Goal: Task Accomplishment & Management: Manage account settings

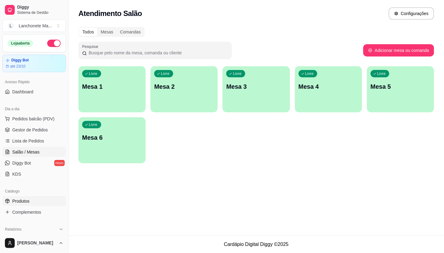
click at [23, 199] on span "Produtos" at bounding box center [20, 201] width 17 height 6
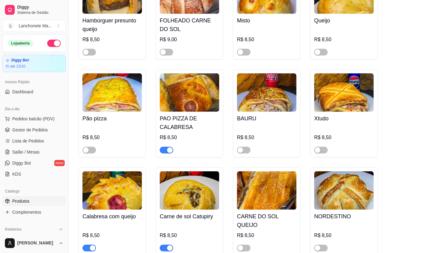
scroll to position [238, 0]
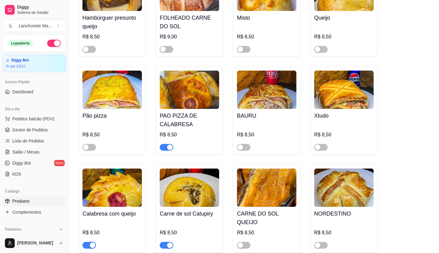
click at [168, 148] on div "button" at bounding box center [170, 147] width 6 height 6
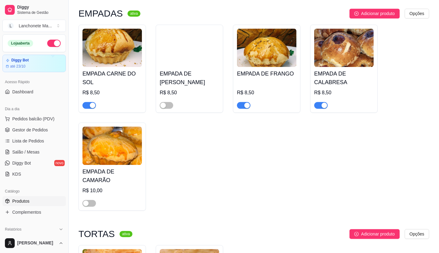
scroll to position [1499, 0]
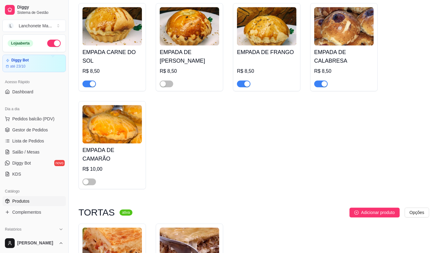
click at [247, 81] on div "button" at bounding box center [247, 84] width 6 height 6
click at [319, 80] on span "button" at bounding box center [320, 83] width 13 height 7
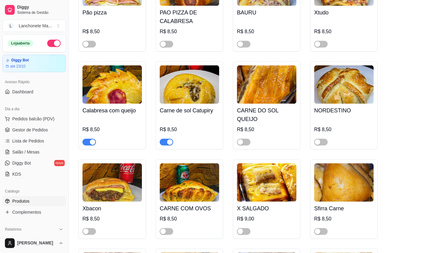
scroll to position [341, 0]
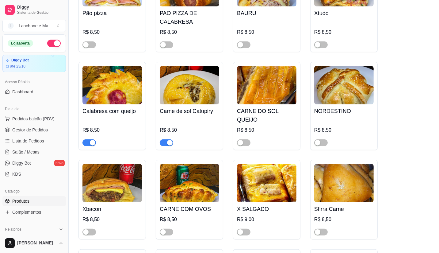
click at [168, 140] on div "button" at bounding box center [170, 143] width 6 height 6
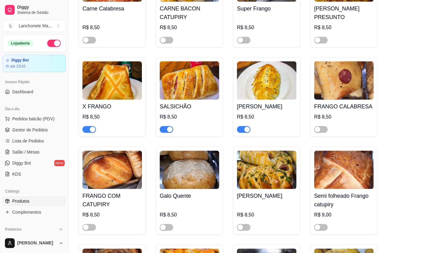
scroll to position [613, 0]
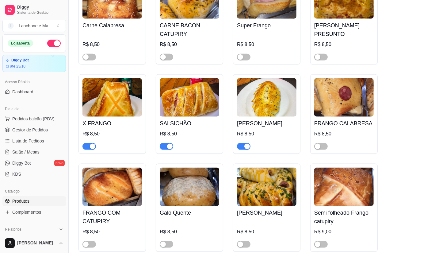
click at [93, 144] on div "button" at bounding box center [93, 147] width 6 height 6
click at [167, 144] on div "button" at bounding box center [170, 147] width 6 height 6
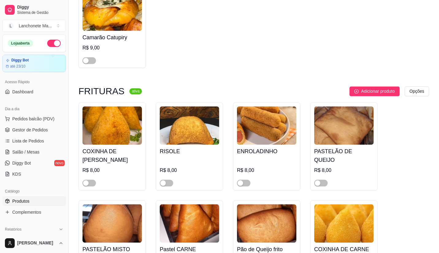
scroll to position [988, 0]
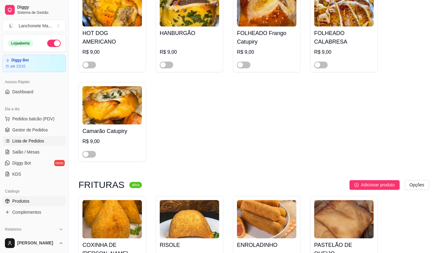
click at [36, 140] on span "Lista de Pedidos" at bounding box center [28, 141] width 32 height 6
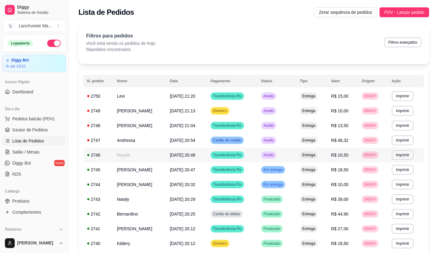
click at [275, 156] on span "Aceito" at bounding box center [269, 154] width 13 height 5
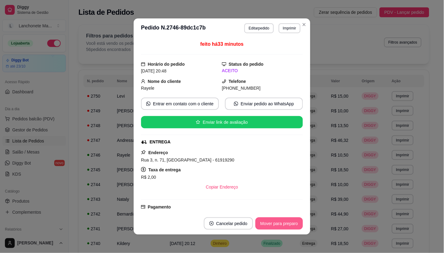
click at [289, 226] on button "Mover para preparo" at bounding box center [279, 223] width 48 height 12
click at [289, 226] on div "Mover para preparo" at bounding box center [275, 223] width 56 height 12
click at [289, 226] on div "Mover para entrega" at bounding box center [275, 223] width 56 height 12
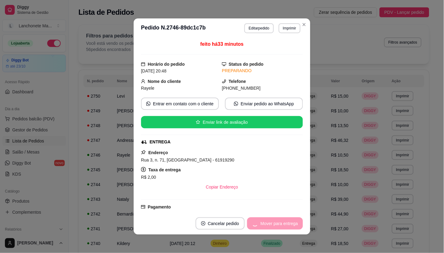
click at [289, 226] on div "Mover para entrega" at bounding box center [275, 223] width 56 height 12
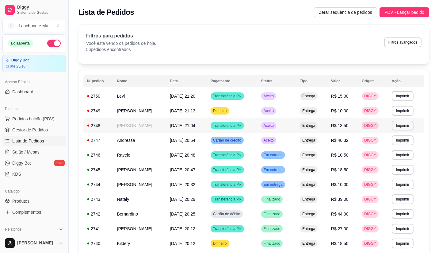
click at [282, 131] on td "Aceito" at bounding box center [277, 125] width 39 height 15
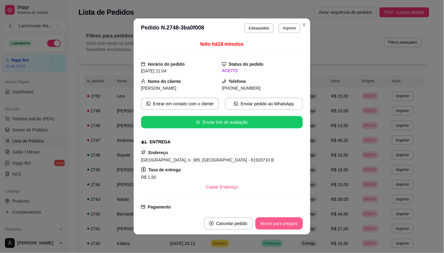
click at [282, 226] on button "Mover para preparo" at bounding box center [279, 223] width 48 height 12
click at [282, 226] on div "Mover para preparo" at bounding box center [275, 223] width 56 height 12
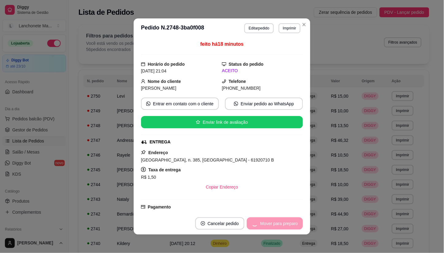
click at [282, 226] on div "Mover para preparo" at bounding box center [275, 223] width 56 height 12
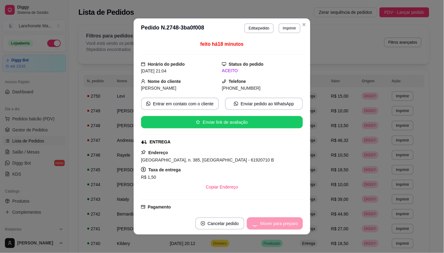
click at [282, 226] on div "Mover para preparo" at bounding box center [275, 223] width 56 height 12
click at [282, 226] on button "Mover para entrega" at bounding box center [279, 223] width 46 height 12
click at [282, 226] on div "Mover para entrega" at bounding box center [275, 223] width 56 height 12
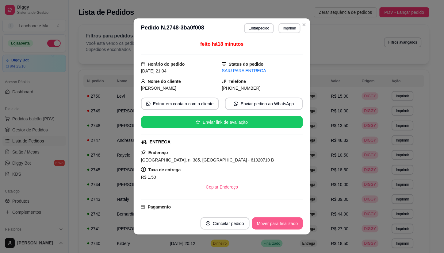
click at [282, 224] on button "Mover para finalizado" at bounding box center [277, 223] width 51 height 12
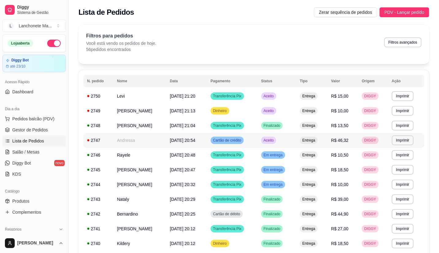
click at [296, 139] on td "Aceito" at bounding box center [277, 140] width 39 height 15
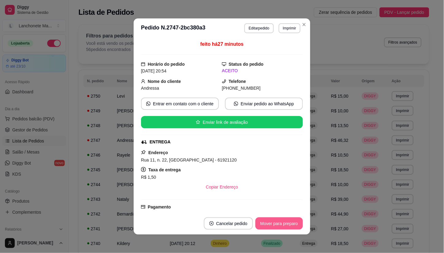
click at [293, 221] on button "Mover para preparo" at bounding box center [279, 223] width 48 height 12
click at [292, 221] on div "Mover para preparo" at bounding box center [275, 223] width 56 height 12
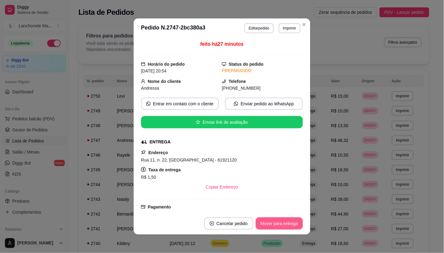
click at [292, 221] on button "Mover para entrega" at bounding box center [279, 223] width 47 height 12
click at [292, 221] on div "Mover para entrega" at bounding box center [275, 223] width 56 height 12
click at [292, 220] on button "Mover para finalizado" at bounding box center [277, 223] width 51 height 12
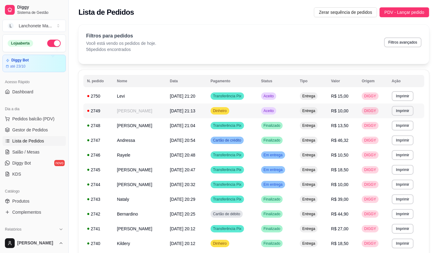
click at [286, 111] on td "Aceito" at bounding box center [277, 110] width 39 height 15
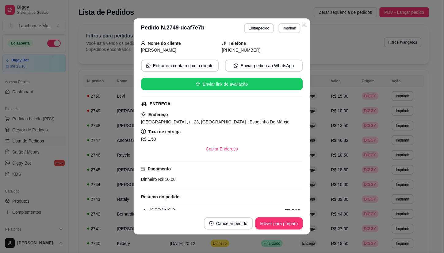
scroll to position [70, 0]
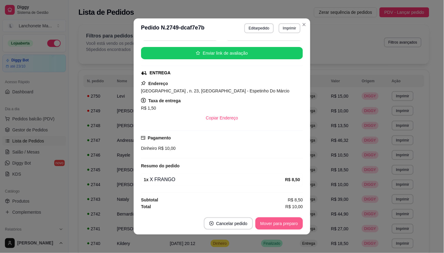
click at [283, 225] on button "Mover para preparo" at bounding box center [279, 223] width 48 height 12
click at [283, 225] on div "Mover para preparo" at bounding box center [275, 223] width 56 height 12
click at [283, 224] on button "Mover para entrega" at bounding box center [279, 223] width 47 height 12
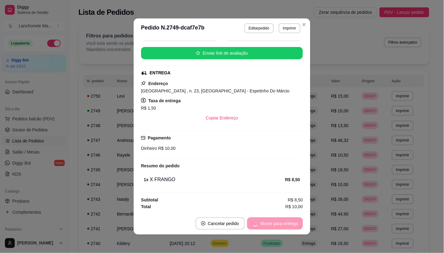
click at [283, 224] on div "Mover para entrega" at bounding box center [275, 223] width 56 height 12
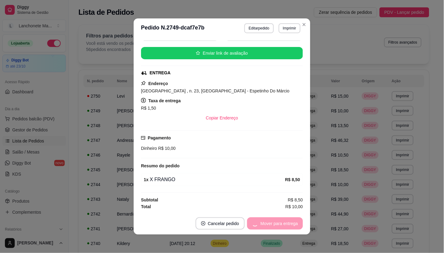
click at [283, 224] on div "Mover para entrega" at bounding box center [275, 223] width 56 height 12
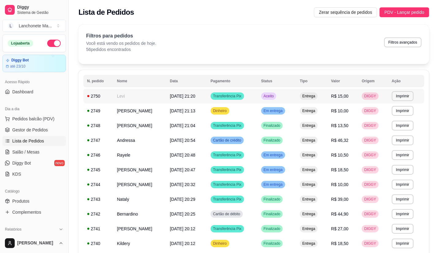
click at [276, 93] on div "Aceito" at bounding box center [268, 95] width 15 height 7
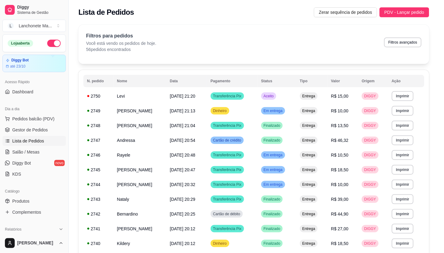
scroll to position [1, 0]
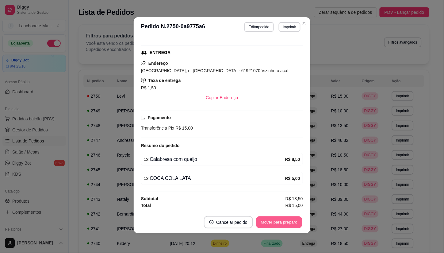
click at [283, 223] on button "Mover para preparo" at bounding box center [279, 222] width 46 height 12
click at [288, 217] on button "Mover para entrega" at bounding box center [279, 222] width 46 height 12
click at [307, 19] on header "**********" at bounding box center [222, 27] width 177 height 20
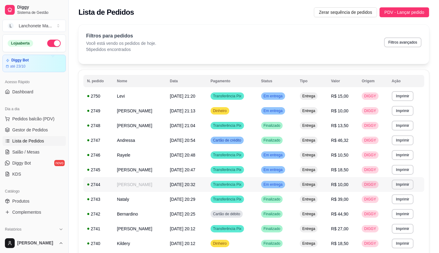
click at [286, 177] on td "Em entrega" at bounding box center [277, 184] width 39 height 15
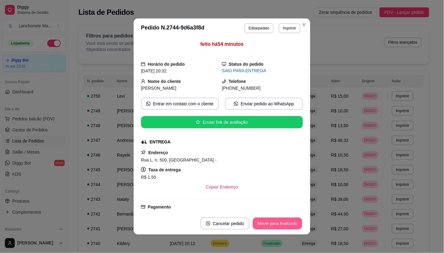
click at [282, 224] on button "Mover para finalizado" at bounding box center [277, 223] width 49 height 12
click at [282, 224] on div "Mover para finalizado" at bounding box center [277, 223] width 51 height 12
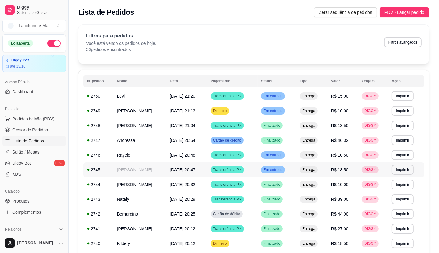
click at [281, 173] on div "Em entrega" at bounding box center [273, 169] width 24 height 7
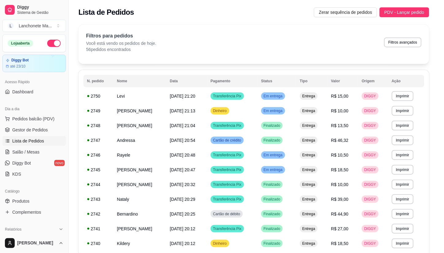
click at [275, 224] on button "Mover para finalizado" at bounding box center [277, 223] width 51 height 12
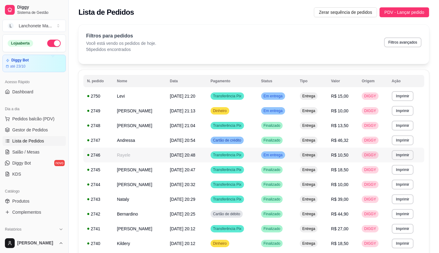
click at [286, 148] on td "Em entrega" at bounding box center [277, 155] width 39 height 15
click at [280, 145] on td "Finalizado" at bounding box center [277, 140] width 39 height 15
click at [301, 19] on div "Lista de Pedidos Zerar sequência de pedidos PDV - Lançar pedido" at bounding box center [254, 10] width 370 height 21
click at [282, 157] on span "Em entrega" at bounding box center [273, 154] width 21 height 5
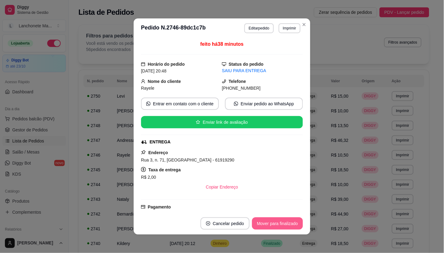
click at [282, 220] on button "Mover para finalizado" at bounding box center [277, 223] width 51 height 12
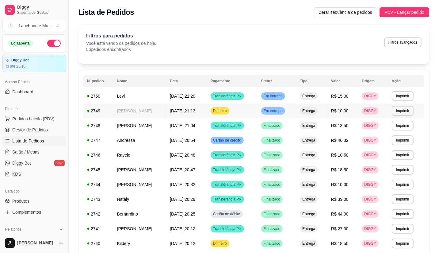
click at [277, 107] on div "Em entrega" at bounding box center [273, 110] width 24 height 7
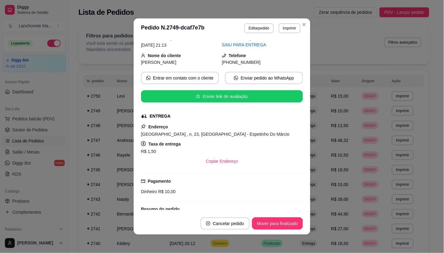
scroll to position [0, 0]
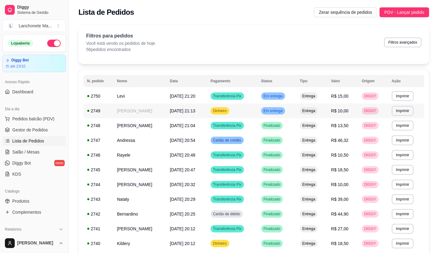
click at [278, 106] on td "Em entrega" at bounding box center [277, 110] width 39 height 15
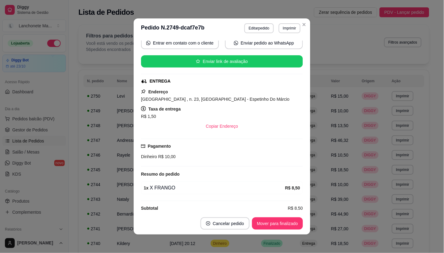
scroll to position [70, 0]
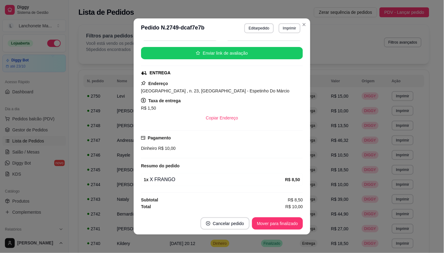
click at [283, 230] on footer "Cancelar pedido Mover para finalizado" at bounding box center [222, 223] width 177 height 22
click at [283, 225] on button "Mover para finalizado" at bounding box center [277, 223] width 51 height 12
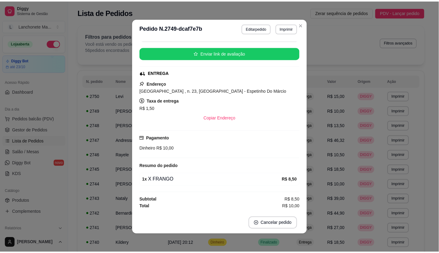
scroll to position [56, 0]
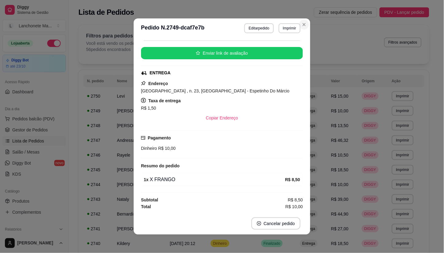
click at [302, 20] on section "**********" at bounding box center [222, 126] width 177 height 216
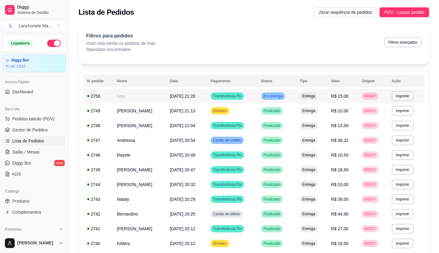
click at [284, 98] on span "Em entrega" at bounding box center [273, 96] width 21 height 5
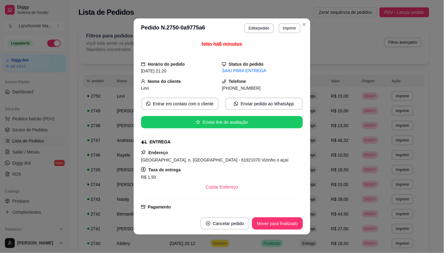
click at [296, 216] on footer "Cancelar pedido Mover para finalizado" at bounding box center [222, 223] width 177 height 22
click at [295, 218] on button "Mover para finalizado" at bounding box center [277, 223] width 49 height 12
click at [295, 218] on div "Mover para finalizado" at bounding box center [273, 223] width 59 height 12
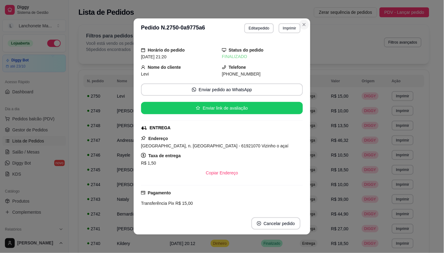
click at [300, 25] on div "Filtros para pedidos Você está vendo os pedidos de hoje. 56 pedidos encontrados…" at bounding box center [254, 44] width 351 height 39
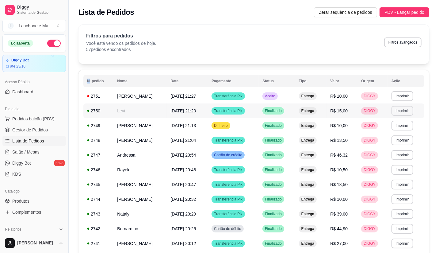
click at [410, 111] on button "Imprimir" at bounding box center [403, 111] width 22 height 10
click at [384, 134] on button "IMPRESSORA" at bounding box center [392, 133] width 44 height 10
click at [25, 127] on span "Gestor de Pedidos" at bounding box center [30, 130] width 36 height 6
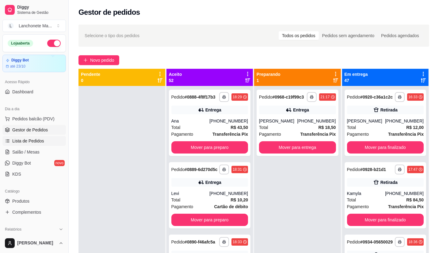
click at [26, 141] on span "Lista de Pedidos" at bounding box center [28, 141] width 32 height 6
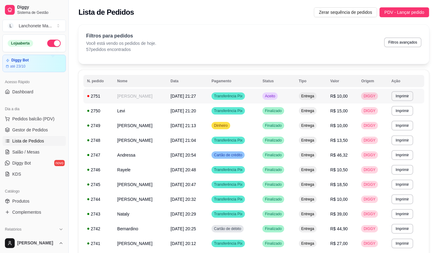
click at [276, 95] on span "Aceito" at bounding box center [270, 96] width 13 height 5
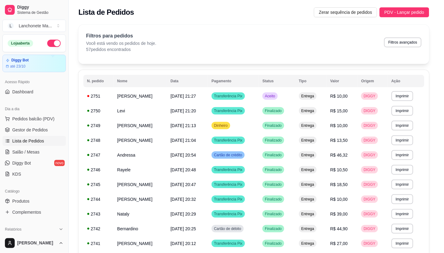
click at [274, 222] on button "Mover para preparo" at bounding box center [279, 223] width 48 height 12
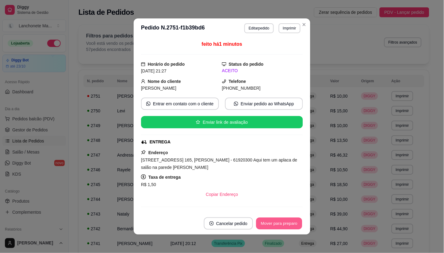
click at [274, 222] on button "Mover para preparo" at bounding box center [279, 223] width 46 height 12
click at [274, 222] on div "Mover para preparo" at bounding box center [275, 223] width 56 height 12
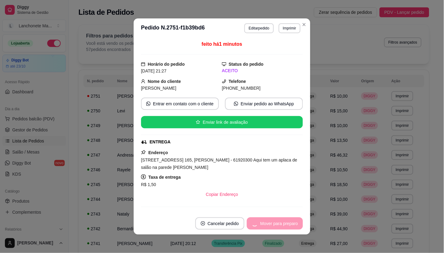
click at [274, 223] on div "Mover para preparo" at bounding box center [275, 223] width 56 height 12
click at [272, 225] on button "Mover para entrega" at bounding box center [279, 223] width 47 height 12
click at [272, 225] on div "Mover para entrega" at bounding box center [275, 223] width 56 height 12
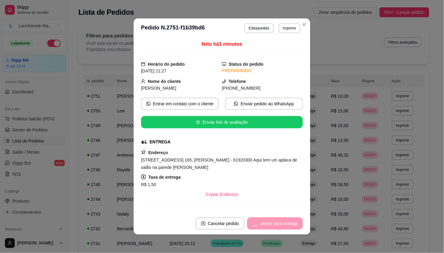
click at [272, 225] on div "Mover para entrega" at bounding box center [275, 223] width 56 height 12
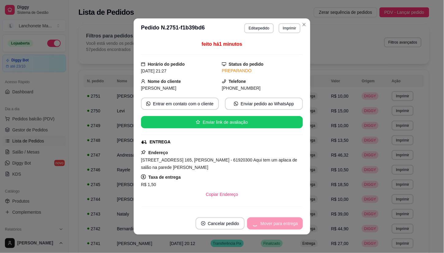
click at [272, 225] on div "Mover para entrega" at bounding box center [275, 223] width 56 height 12
click at [272, 225] on button "Mover para finalizado" at bounding box center [277, 223] width 49 height 12
click at [273, 225] on div "Mover para finalizado" at bounding box center [277, 223] width 51 height 12
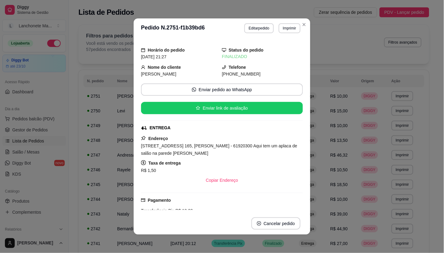
click at [300, 19] on header "**********" at bounding box center [222, 28] width 177 height 20
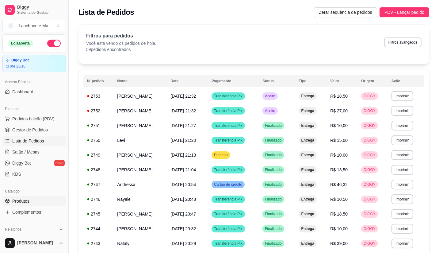
click at [16, 203] on span "Produtos" at bounding box center [20, 201] width 17 height 6
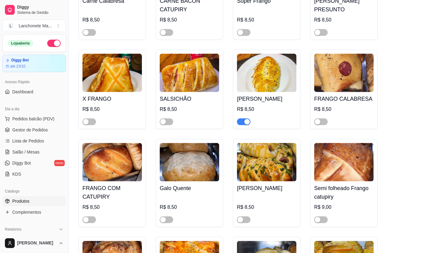
scroll to position [613, 0]
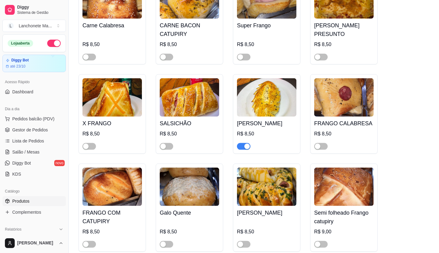
click at [246, 144] on div "button" at bounding box center [247, 147] width 6 height 6
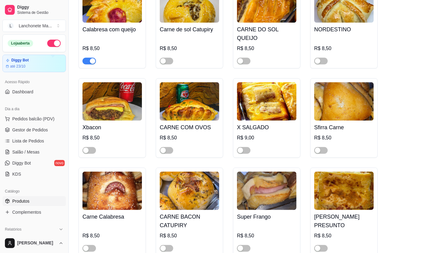
scroll to position [443, 0]
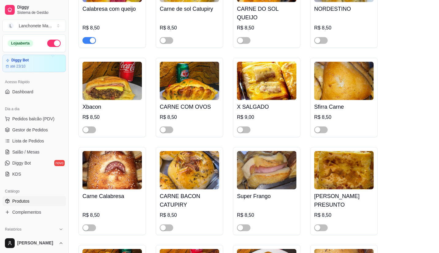
click at [91, 38] on div "button" at bounding box center [93, 41] width 6 height 6
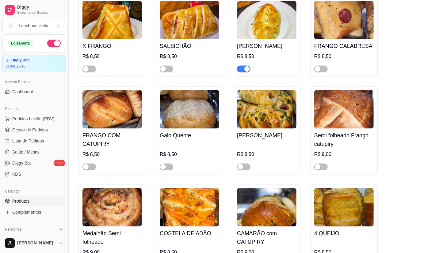
scroll to position [715, 0]
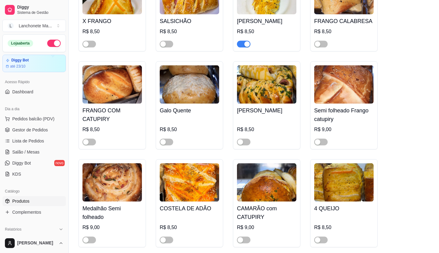
click at [243, 41] on span "button" at bounding box center [243, 44] width 13 height 7
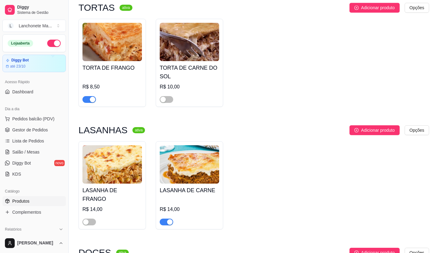
scroll to position [1670, 0]
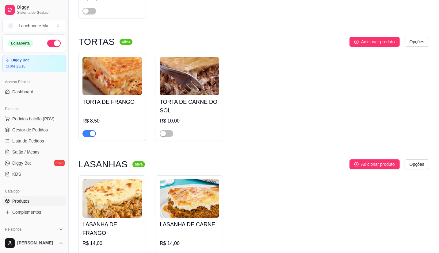
click at [88, 130] on span "button" at bounding box center [88, 133] width 13 height 7
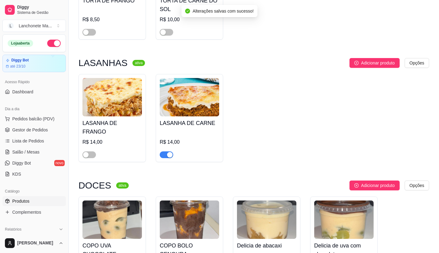
scroll to position [1772, 0]
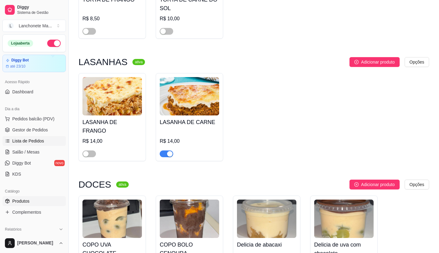
click at [13, 141] on span "Lista de Pedidos" at bounding box center [28, 141] width 32 height 6
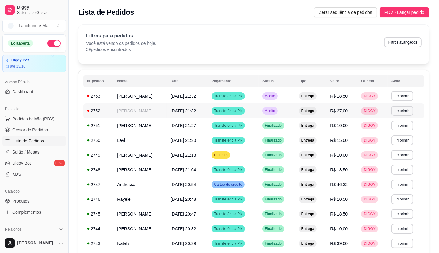
click at [276, 112] on span "Aceito" at bounding box center [270, 110] width 13 height 5
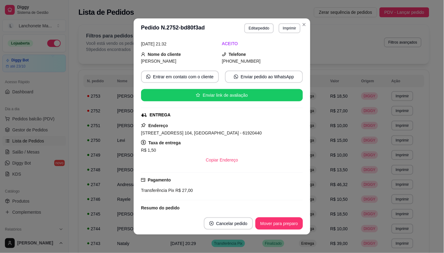
scroll to position [34, 0]
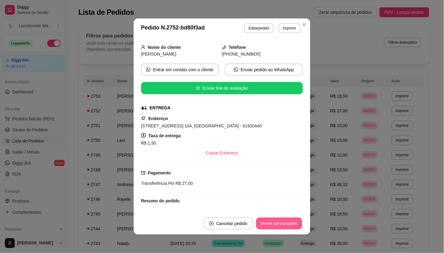
click at [274, 222] on button "Mover para preparo" at bounding box center [279, 223] width 46 height 12
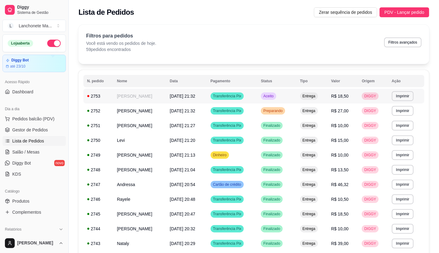
click at [282, 94] on td "Aceito" at bounding box center [276, 96] width 39 height 15
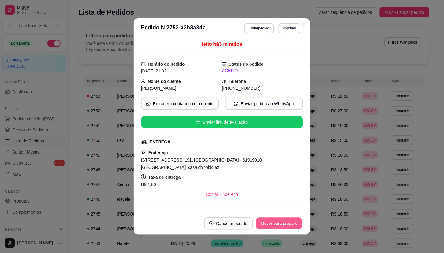
click at [277, 221] on button "Mover para preparo" at bounding box center [279, 223] width 46 height 12
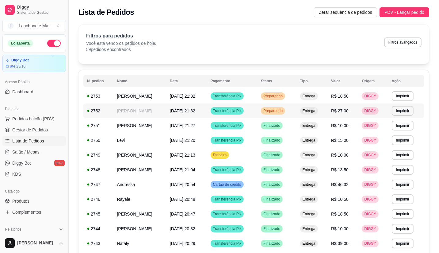
click at [279, 111] on span "Preparando" at bounding box center [273, 110] width 22 height 5
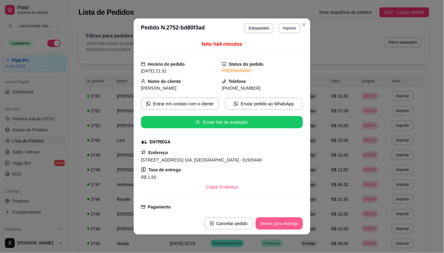
click at [270, 221] on button "Mover para entrega" at bounding box center [279, 223] width 47 height 12
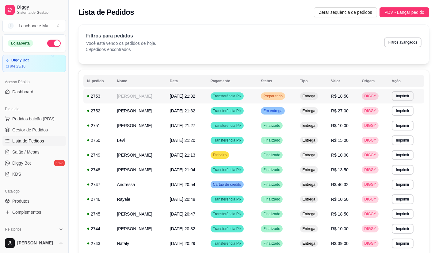
click at [282, 97] on span "Preparando" at bounding box center [273, 96] width 22 height 5
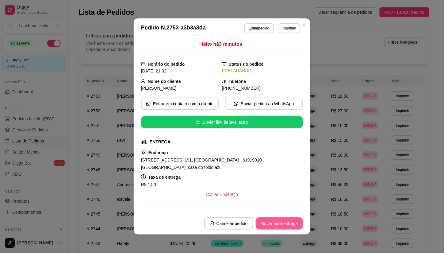
click at [268, 222] on button "Mover para entrega" at bounding box center [279, 223] width 47 height 12
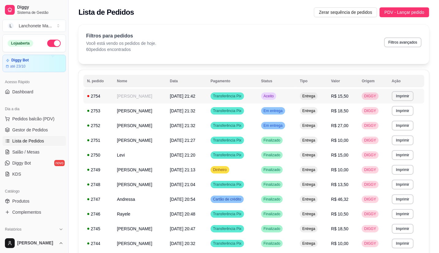
click at [283, 96] on td "Aceito" at bounding box center [277, 96] width 39 height 15
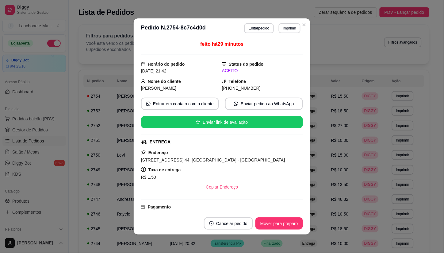
click at [296, 220] on button "Mover para preparo" at bounding box center [279, 223] width 48 height 12
click at [296, 220] on div "Mover para preparo" at bounding box center [275, 223] width 56 height 12
click at [295, 221] on button "Mover para preparo" at bounding box center [279, 223] width 48 height 12
click at [295, 221] on div "Mover para preparo" at bounding box center [275, 223] width 56 height 12
click at [295, 221] on button "Mover para preparo" at bounding box center [275, 223] width 56 height 12
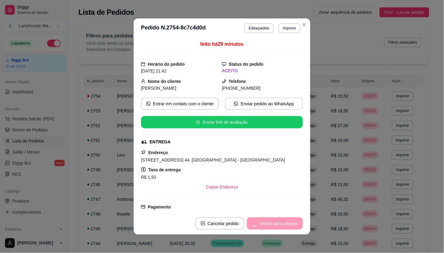
click at [295, 221] on div "Mover para preparo" at bounding box center [275, 223] width 56 height 12
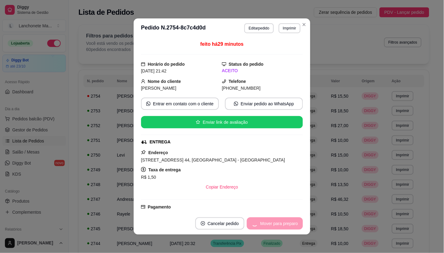
click at [295, 221] on div "Mover para preparo" at bounding box center [275, 223] width 56 height 12
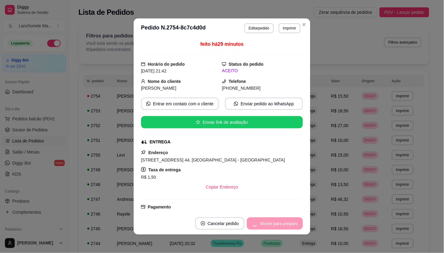
click at [295, 221] on div "Mover para preparo" at bounding box center [275, 223] width 56 height 12
click at [295, 222] on div "Mover para preparo" at bounding box center [275, 223] width 56 height 12
click at [293, 222] on button "Mover para entrega" at bounding box center [279, 223] width 46 height 12
click at [293, 221] on div "Mover para entrega" at bounding box center [279, 223] width 47 height 12
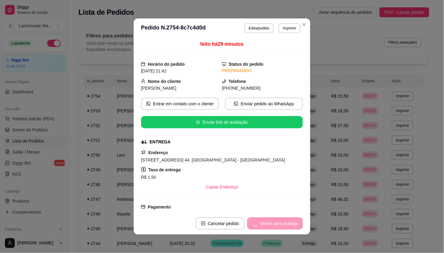
click at [293, 221] on div "Mover para entrega" at bounding box center [275, 223] width 56 height 12
click at [293, 220] on div "Mover para entrega" at bounding box center [275, 223] width 56 height 12
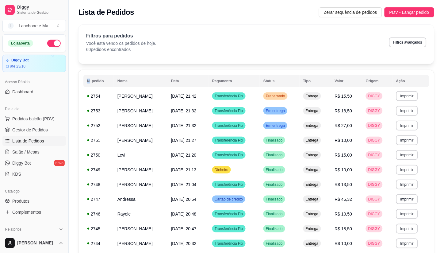
click at [303, 25] on div "Filtros para pedidos Você está vendo os pedidos de hoje. 60 pedidos encontrados…" at bounding box center [257, 44] width 356 height 39
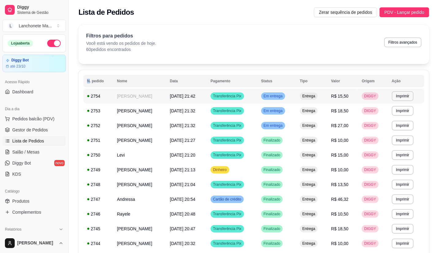
click at [284, 94] on span "Em entrega" at bounding box center [273, 96] width 21 height 5
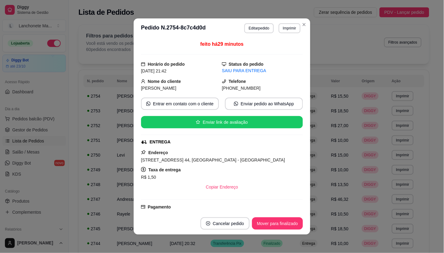
click at [278, 233] on footer "Cancelar pedido Mover para finalizado" at bounding box center [222, 223] width 177 height 22
click at [278, 231] on footer "Cancelar pedido Mover para finalizado" at bounding box center [222, 223] width 177 height 22
click at [277, 222] on button "Mover para finalizado" at bounding box center [277, 223] width 51 height 12
click at [277, 222] on div "Mover para finalizado" at bounding box center [273, 223] width 59 height 12
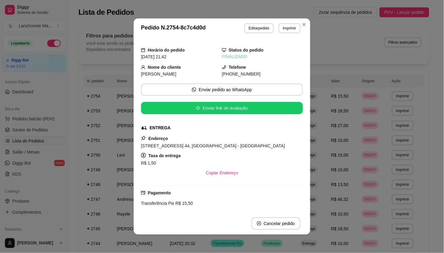
click at [302, 18] on header "**********" at bounding box center [222, 28] width 177 height 20
click at [303, 20] on div "Lista de Pedidos Zerar sequência de pedidos PDV - Lançar pedido" at bounding box center [254, 10] width 370 height 21
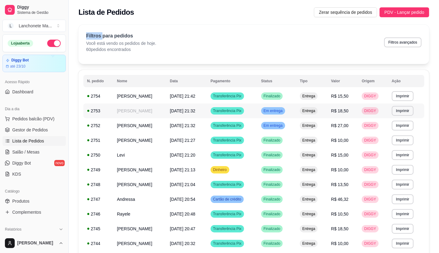
click at [280, 112] on span "Em entrega" at bounding box center [273, 110] width 21 height 5
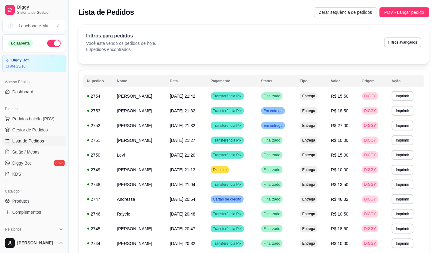
click at [286, 230] on footer "Cancelar pedido Mover para finalizado" at bounding box center [222, 223] width 177 height 22
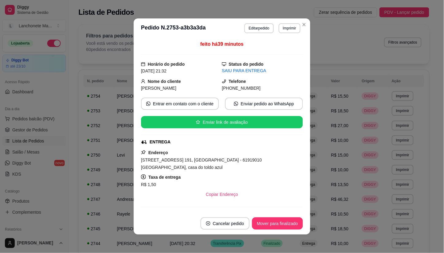
click at [286, 229] on footer "Cancelar pedido Mover para finalizado" at bounding box center [222, 223] width 177 height 22
click at [286, 228] on button "Mover para finalizado" at bounding box center [277, 223] width 49 height 12
click at [284, 222] on div "Mover para finalizado" at bounding box center [277, 223] width 51 height 12
click at [284, 222] on div "Mover para finalizado" at bounding box center [273, 223] width 59 height 12
click at [241, 222] on button "Cancelar pedido" at bounding box center [216, 223] width 49 height 12
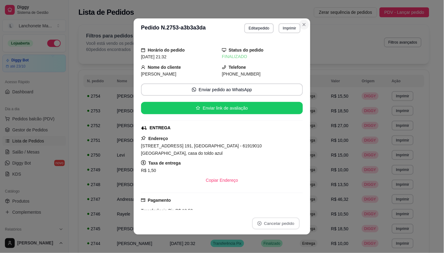
click at [302, 22] on icon "Close" at bounding box center [304, 24] width 5 height 5
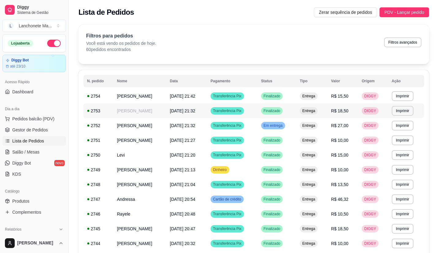
click at [282, 132] on td "Em entrega" at bounding box center [277, 125] width 39 height 15
click at [285, 221] on td "Finalizado" at bounding box center [277, 228] width 39 height 15
click at [271, 127] on span "Em entrega" at bounding box center [273, 125] width 21 height 5
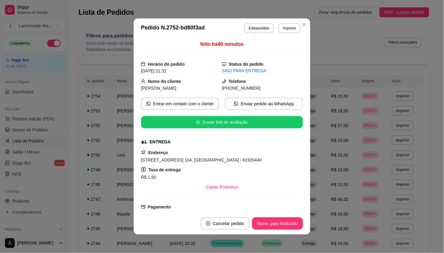
click at [273, 219] on button "Mover para finalizado" at bounding box center [277, 223] width 51 height 12
click at [273, 219] on div "Mover para finalizado" at bounding box center [273, 223] width 59 height 12
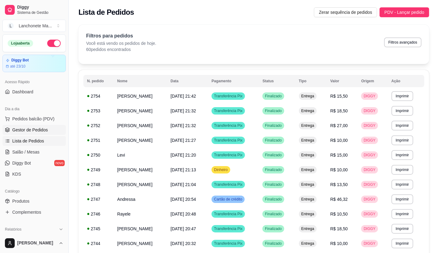
click at [29, 130] on span "Gestor de Pedidos" at bounding box center [30, 130] width 36 height 6
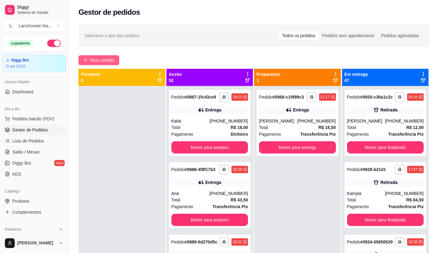
click at [100, 61] on span "Novo pedido" at bounding box center [102, 60] width 24 height 7
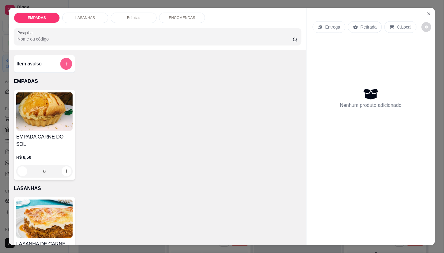
click at [65, 61] on icon "add-separate-item" at bounding box center [66, 63] width 5 height 5
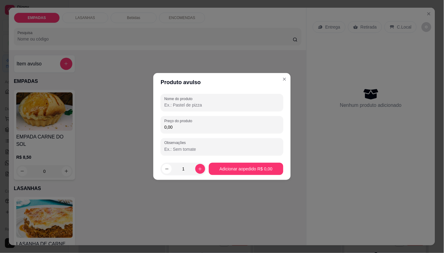
click at [200, 107] on input "Nome do produto" at bounding box center [221, 105] width 115 height 6
type input "tortta"
click at [183, 133] on div "Nome do produto tortta Preço do produto 0,00 Observações" at bounding box center [222, 124] width 123 height 61
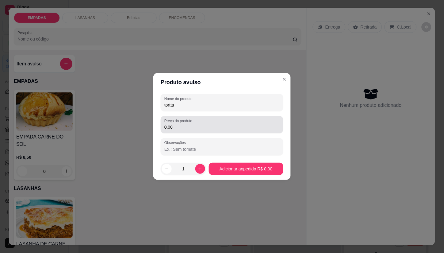
click at [188, 129] on input "0,00" at bounding box center [221, 127] width 115 height 6
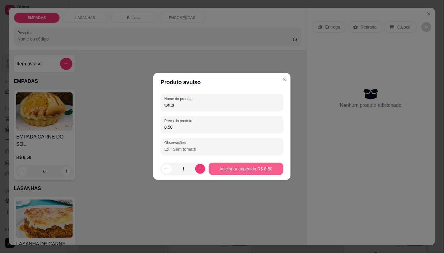
type input "8,50"
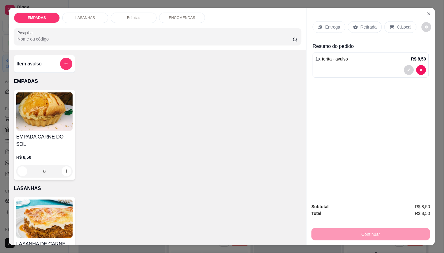
click at [330, 28] on div "Entrega" at bounding box center [329, 27] width 33 height 12
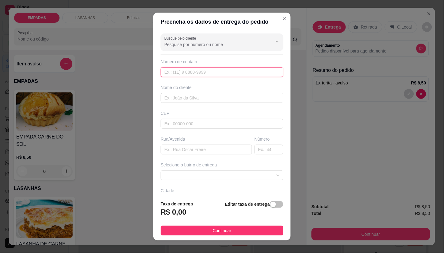
click at [203, 69] on input "text" at bounding box center [222, 72] width 123 height 10
type input "[PHONE_NUMBER]"
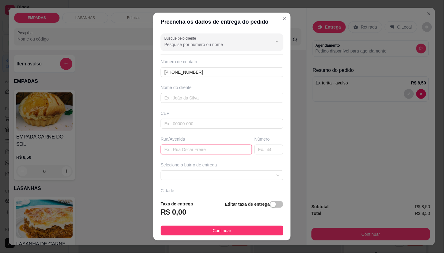
click at [189, 152] on input "text" at bounding box center [206, 149] width 91 height 10
type input "3"
click at [255, 152] on input "text" at bounding box center [269, 149] width 29 height 10
click at [232, 177] on span at bounding box center [221, 175] width 115 height 9
type input "58d"
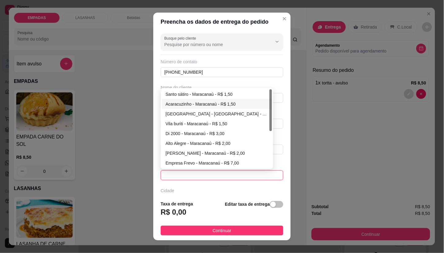
click at [201, 104] on div "Acaracuzinho - Maracanaú - R$ 1,50" at bounding box center [217, 104] width 103 height 7
type input "Maracanaú"
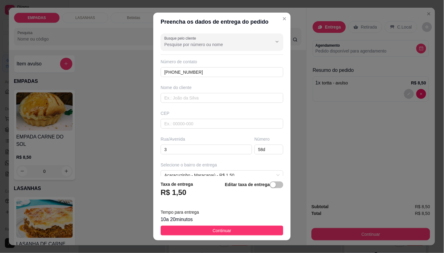
click at [207, 176] on footer "Taxa de entrega R$ 1,50 Editar taxa de entrega Tempo para entrega 10 a 20 minut…" at bounding box center [221, 208] width 137 height 64
click at [209, 172] on span "Acaracuzinho - Maracanaú - R$ 1,50" at bounding box center [221, 175] width 115 height 9
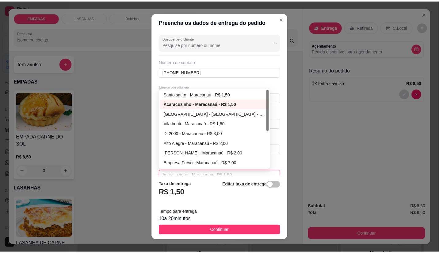
scroll to position [4, 0]
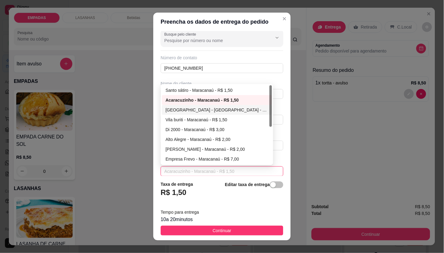
click at [173, 108] on div "[GEOGRAPHIC_DATA] - [GEOGRAPHIC_DATA] - R$ 1,50" at bounding box center [217, 109] width 103 height 7
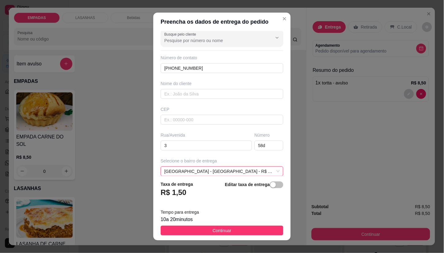
drag, startPoint x: 232, startPoint y: 227, endPoint x: 277, endPoint y: 158, distance: 83.1
click at [232, 228] on button "Continuar" at bounding box center [222, 230] width 123 height 10
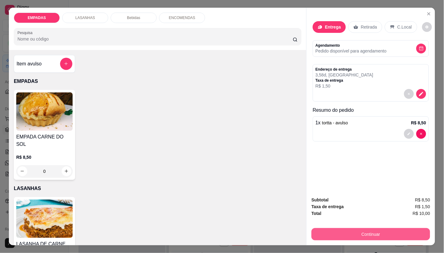
click at [372, 234] on button "Continuar" at bounding box center [371, 234] width 119 height 12
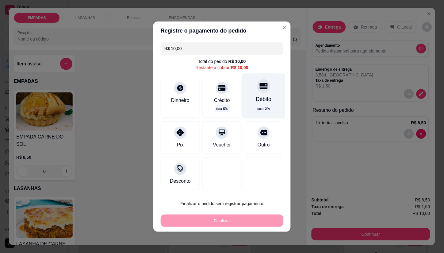
click at [249, 95] on div "Débito taxa 2 %" at bounding box center [263, 95] width 43 height 45
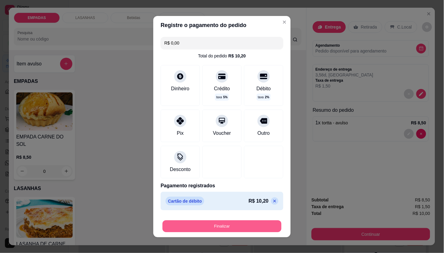
click at [228, 223] on button "Finalizar" at bounding box center [222, 226] width 119 height 12
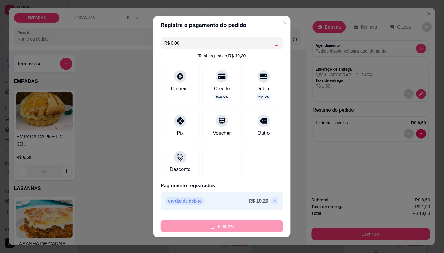
type input "-R$ 10,00"
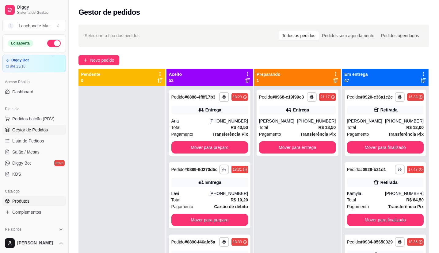
click at [24, 197] on link "Produtos" at bounding box center [33, 201] width 63 height 10
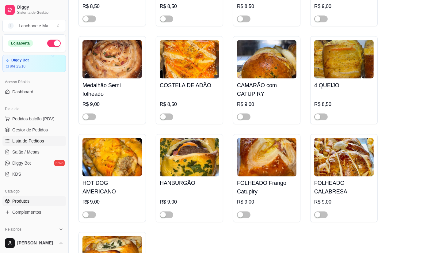
scroll to position [818, 0]
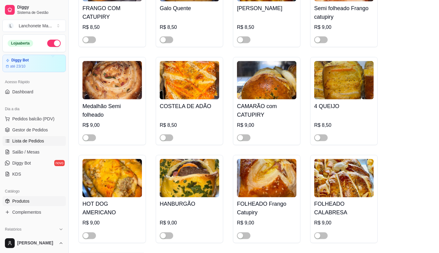
click at [36, 139] on span "Lista de Pedidos" at bounding box center [28, 141] width 32 height 6
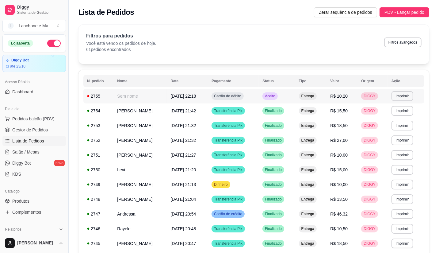
click at [275, 90] on td "Aceito" at bounding box center [277, 96] width 36 height 15
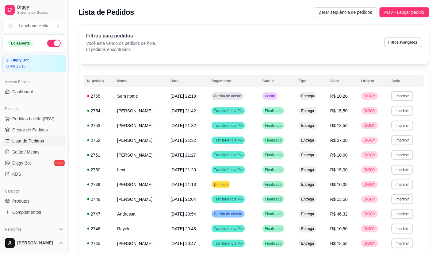
scroll to position [51, 0]
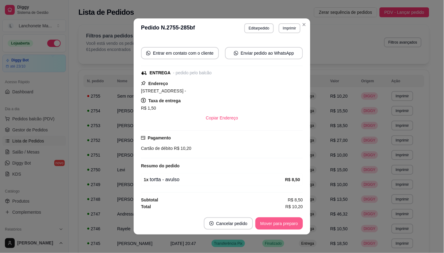
click at [290, 223] on button "Mover para preparo" at bounding box center [279, 223] width 48 height 12
click at [286, 226] on button "Mover para entrega" at bounding box center [279, 223] width 47 height 12
click at [286, 226] on div "Mover para entrega" at bounding box center [275, 223] width 56 height 12
click at [286, 226] on button "Mover para finalizado" at bounding box center [277, 223] width 49 height 12
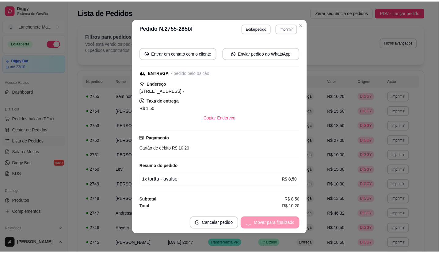
scroll to position [37, 0]
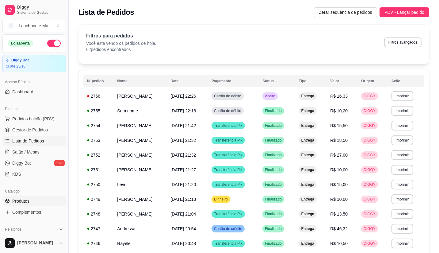
click at [18, 202] on span "Produtos" at bounding box center [20, 201] width 17 height 6
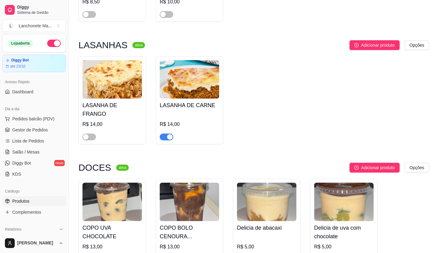
scroll to position [1806, 0]
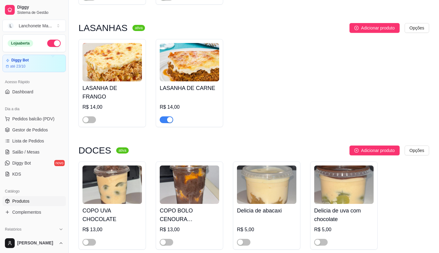
click at [166, 116] on span "button" at bounding box center [166, 119] width 13 height 7
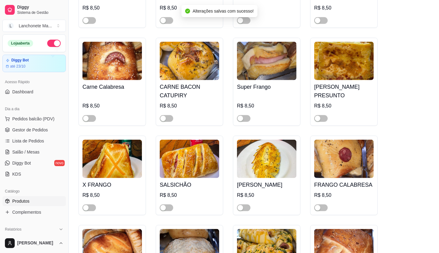
scroll to position [545, 0]
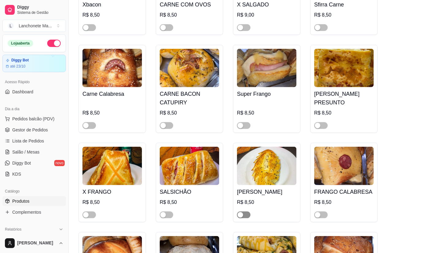
click at [244, 211] on span "button" at bounding box center [243, 214] width 13 height 7
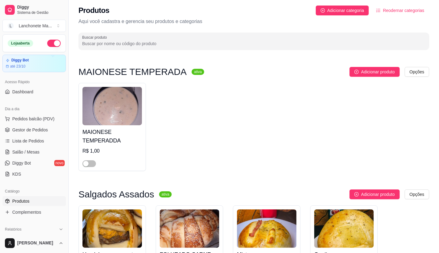
scroll to position [0, 0]
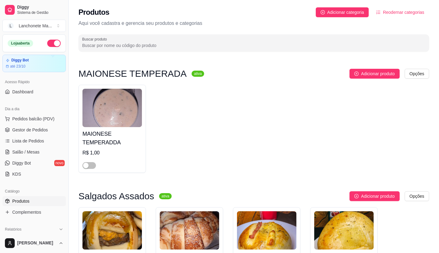
click at [48, 44] on button "button" at bounding box center [53, 43] width 13 height 7
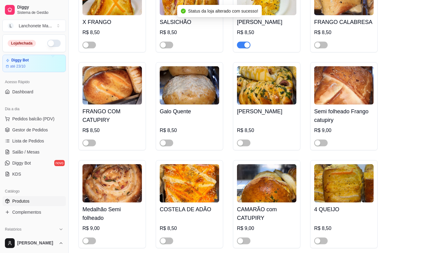
scroll to position [715, 0]
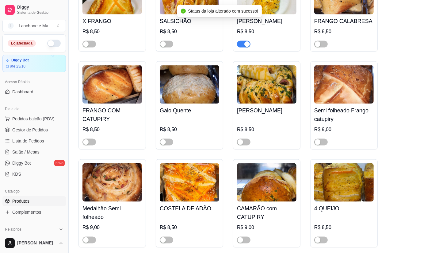
click at [247, 41] on div "button" at bounding box center [247, 44] width 6 height 6
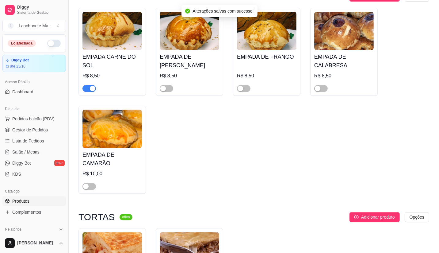
scroll to position [1533, 0]
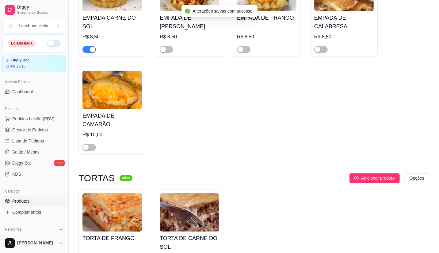
click at [92, 47] on div "button" at bounding box center [93, 50] width 6 height 6
